Goal: Navigation & Orientation: Find specific page/section

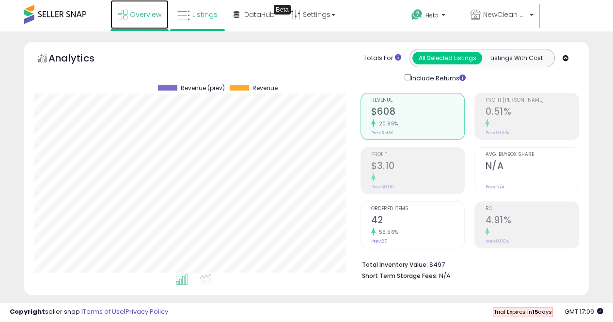
click at [158, 20] on link "Overview" at bounding box center [140, 14] width 58 height 29
